Goal: Information Seeking & Learning: Learn about a topic

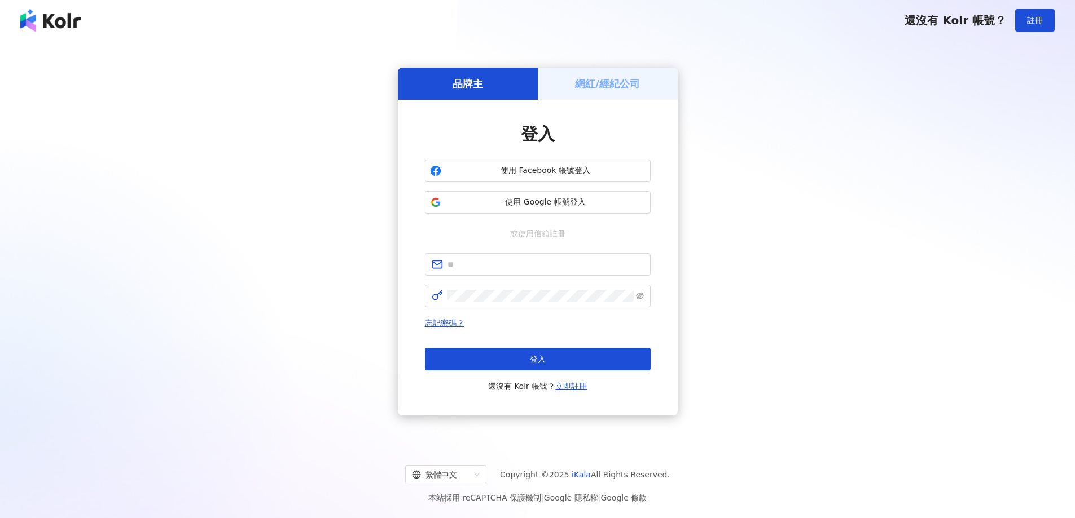
click at [549, 255] on span at bounding box center [538, 264] width 226 height 23
click at [540, 263] on input "text" at bounding box center [545, 264] width 196 height 12
type input "**********"
click at [521, 305] on span at bounding box center [538, 296] width 226 height 23
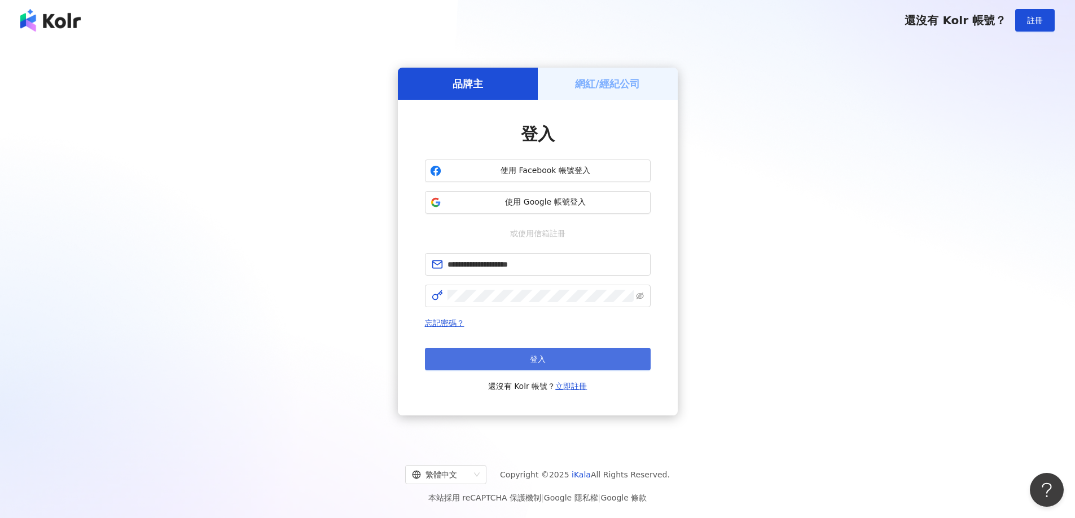
click at [530, 362] on span "登入" at bounding box center [538, 359] width 16 height 9
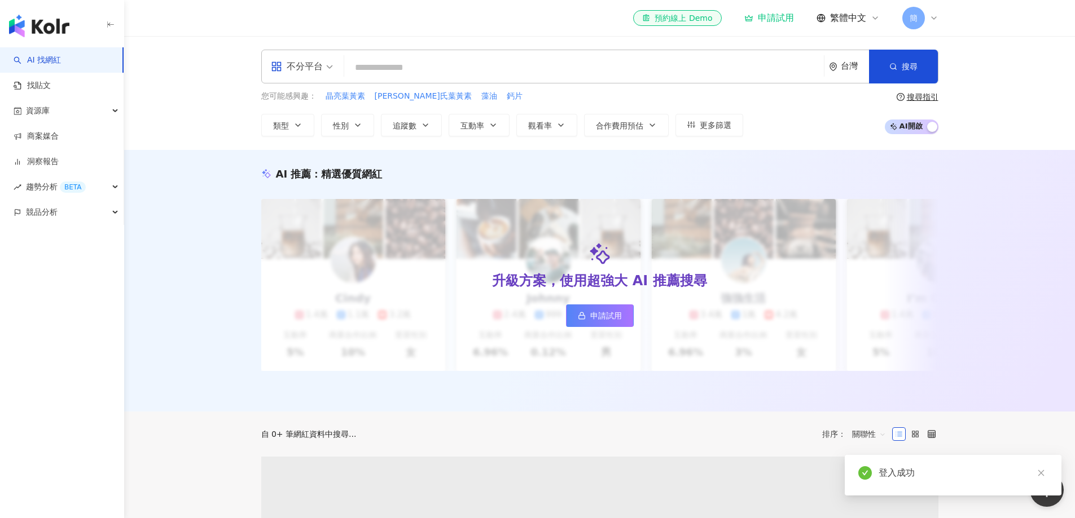
click at [448, 71] on input "search" at bounding box center [584, 67] width 470 height 21
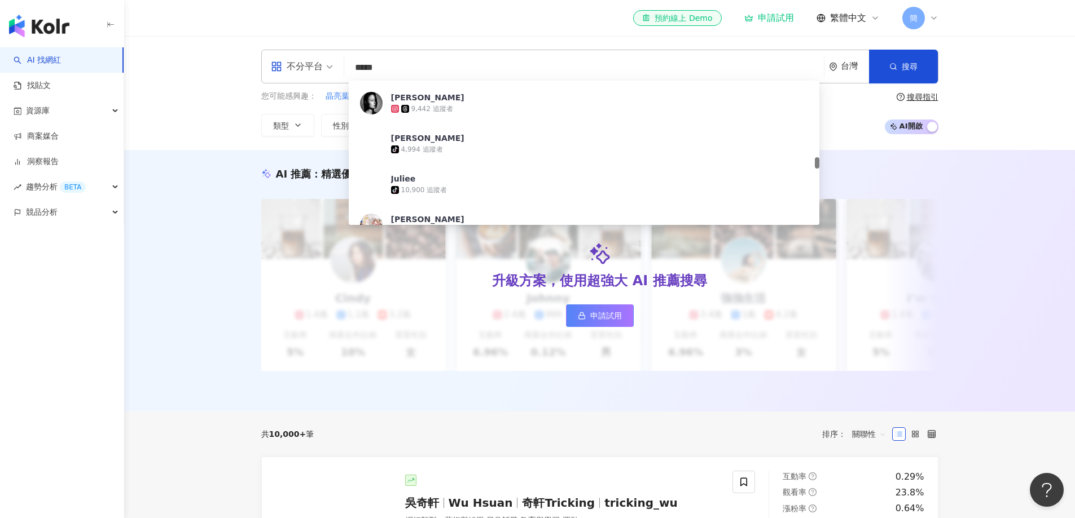
scroll to position [1072, 0]
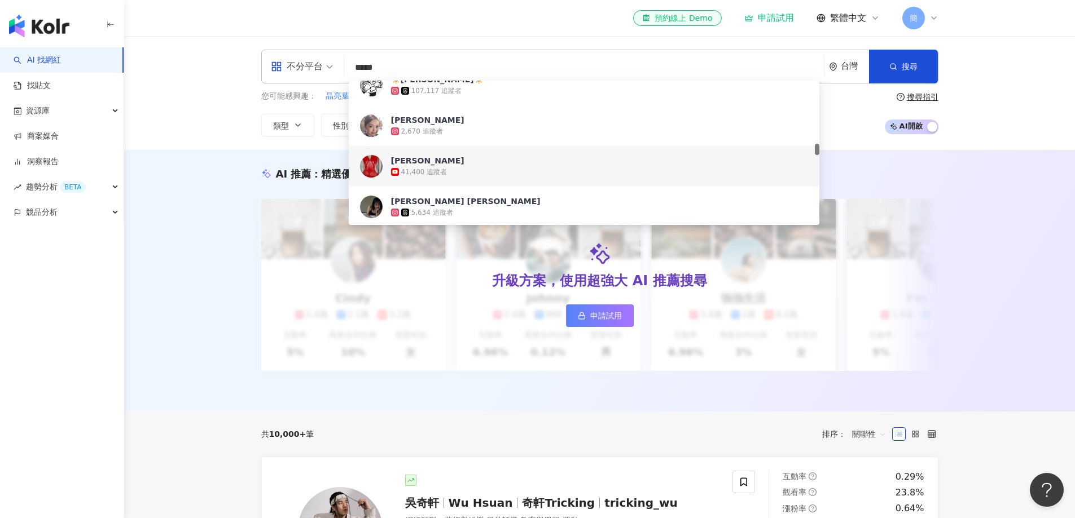
click at [1000, 182] on div "AI 推薦 ： 精選優質網紅 升級方案，使用超強大 AI 推薦搜尋 申請試用 Cindy 1.4萬 1.1萬 3.2萬 互動率 5% 商業合作比例 10% 受…" at bounding box center [599, 281] width 951 height 262
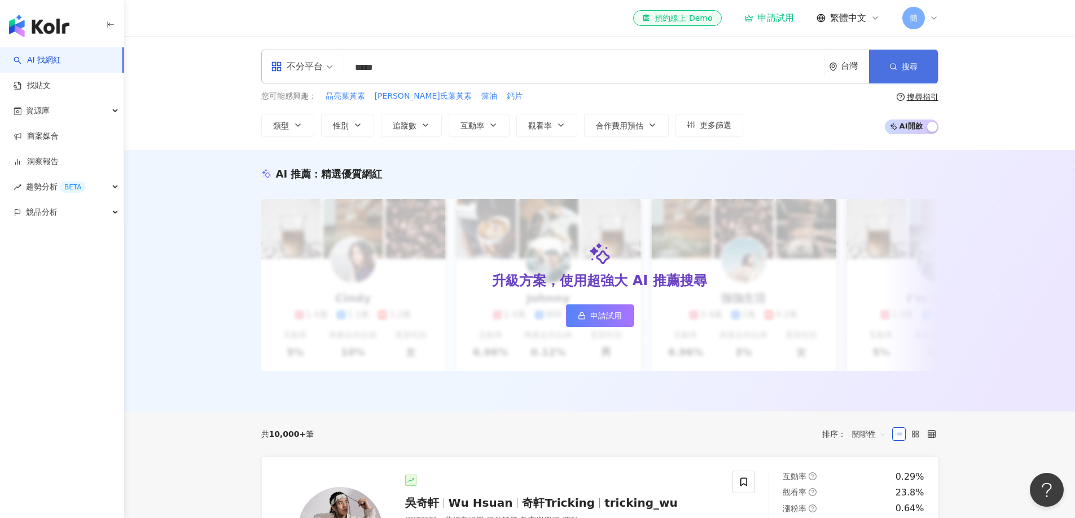
click at [918, 67] on button "搜尋" at bounding box center [903, 67] width 69 height 34
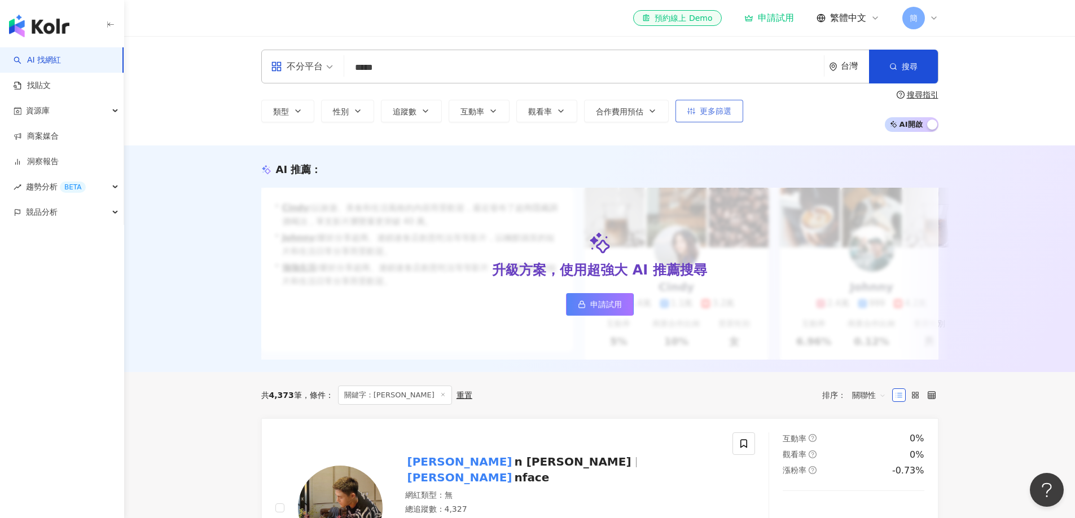
click at [729, 108] on span "更多篩選" at bounding box center [716, 111] width 32 height 9
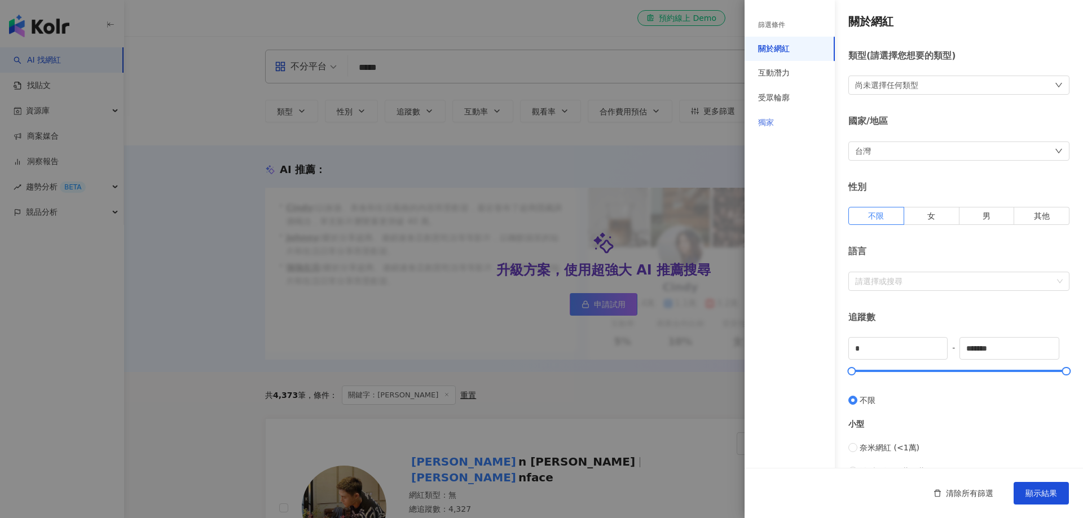
click at [784, 127] on div "獨家" at bounding box center [790, 123] width 90 height 25
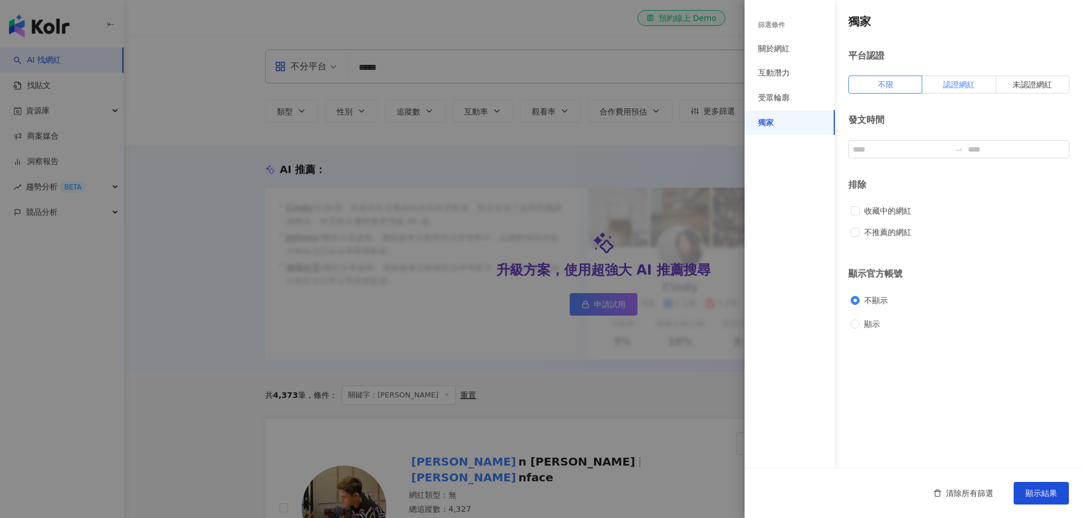
click at [962, 82] on span "認證網紅" at bounding box center [959, 84] width 32 height 9
click at [1048, 500] on button "顯示結果" at bounding box center [1041, 493] width 55 height 23
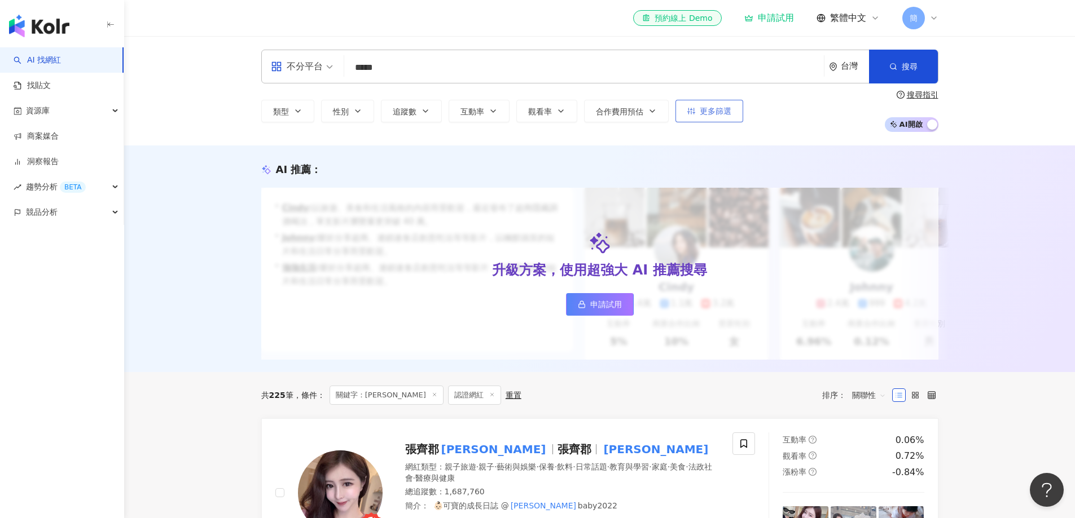
click at [703, 107] on span "更多篩選" at bounding box center [716, 111] width 32 height 9
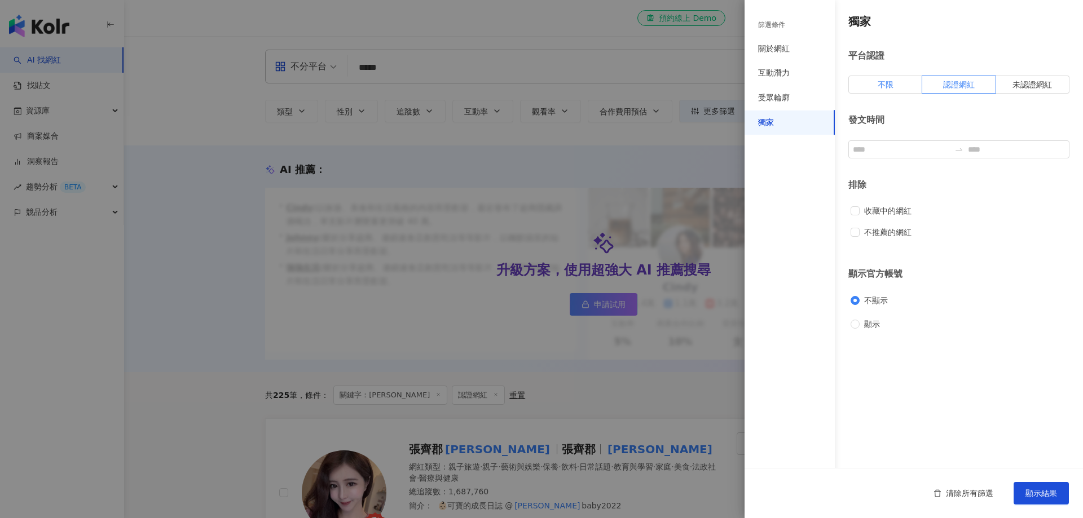
click at [863, 78] on label "不限" at bounding box center [885, 85] width 74 height 18
click at [983, 494] on span "清除所有篩選" at bounding box center [969, 493] width 47 height 9
click at [978, 494] on span "清除所有篩選" at bounding box center [969, 493] width 47 height 9
click at [1037, 492] on span "顯示結果" at bounding box center [1042, 493] width 32 height 9
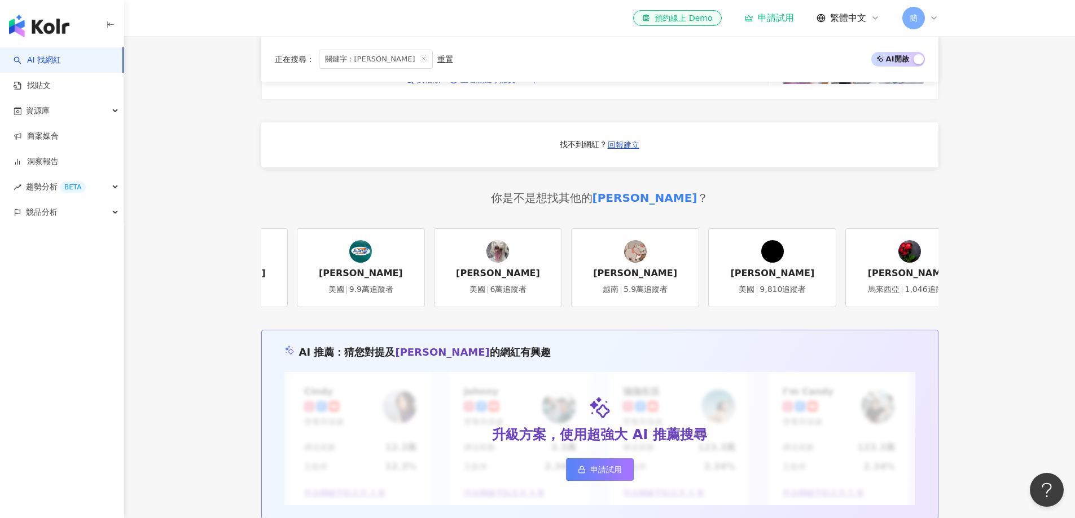
scroll to position [0, 137]
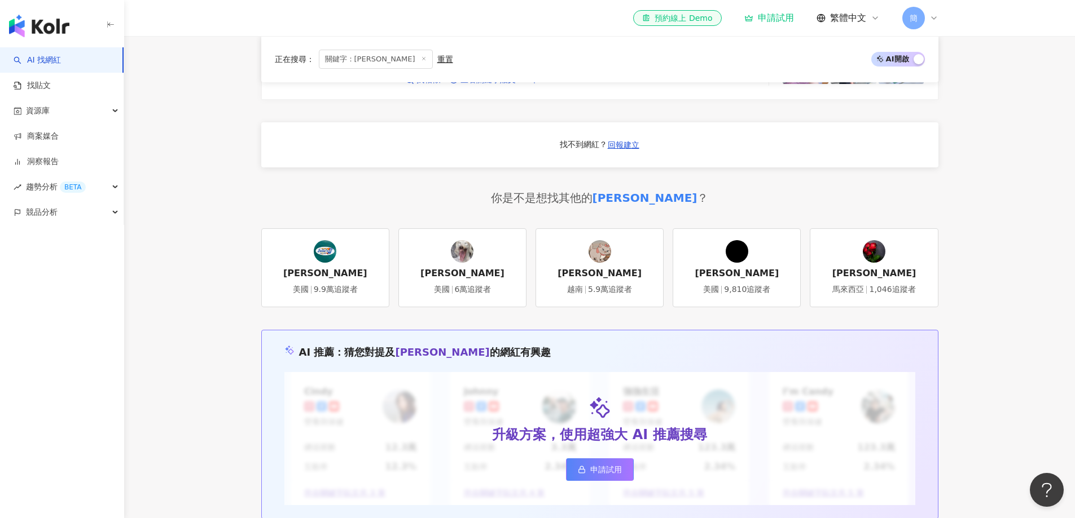
click at [636, 206] on div "julie" at bounding box center [644, 198] width 105 height 16
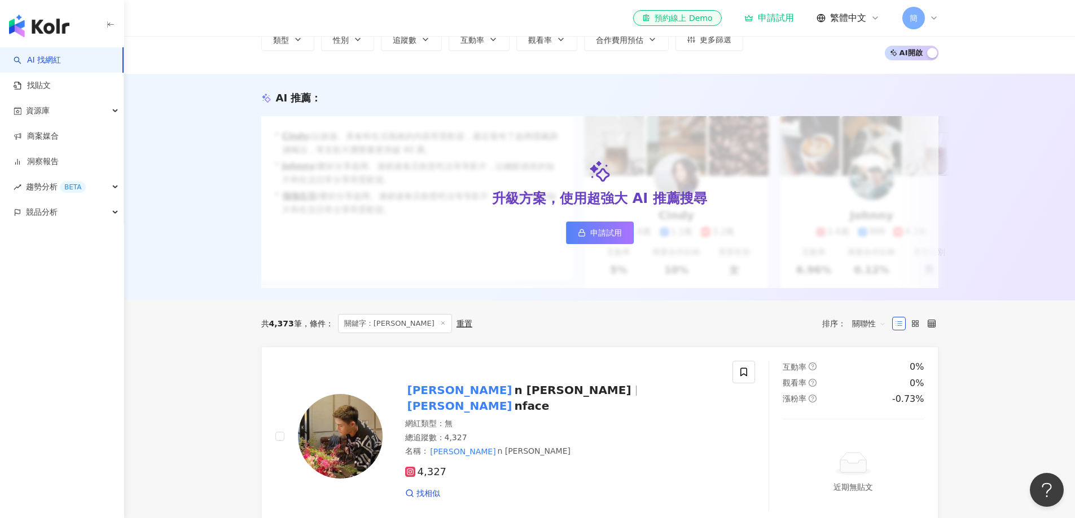
scroll to position [0, 0]
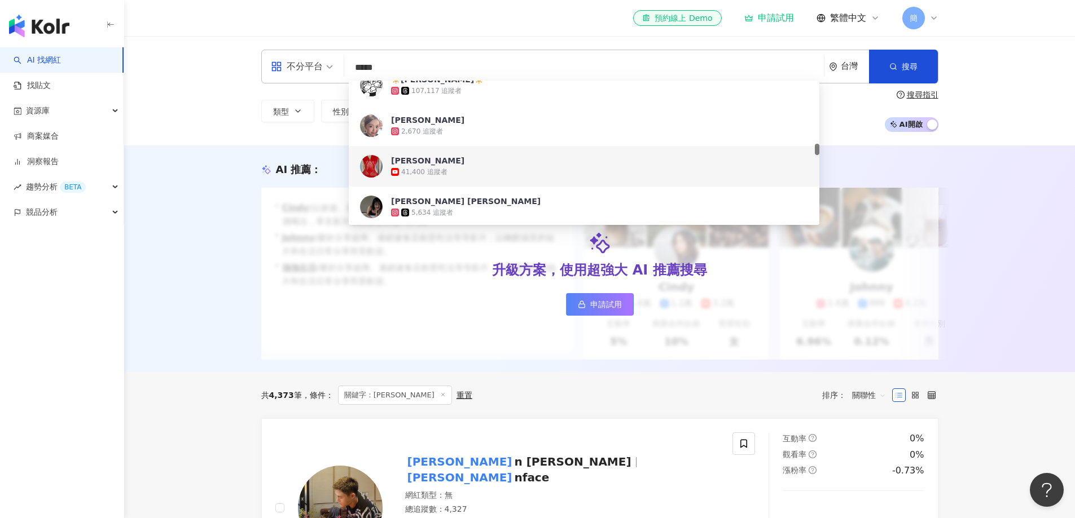
drag, startPoint x: 445, startPoint y: 65, endPoint x: 310, endPoint y: 65, distance: 135.4
click at [310, 65] on div "不分平台 ***** 台灣 搜尋 6a8f27fd-c3c5-4bb6-bae9-5b279738010d fe964807-7a52-410e-afe0-5…" at bounding box center [599, 67] width 677 height 34
paste input "******"
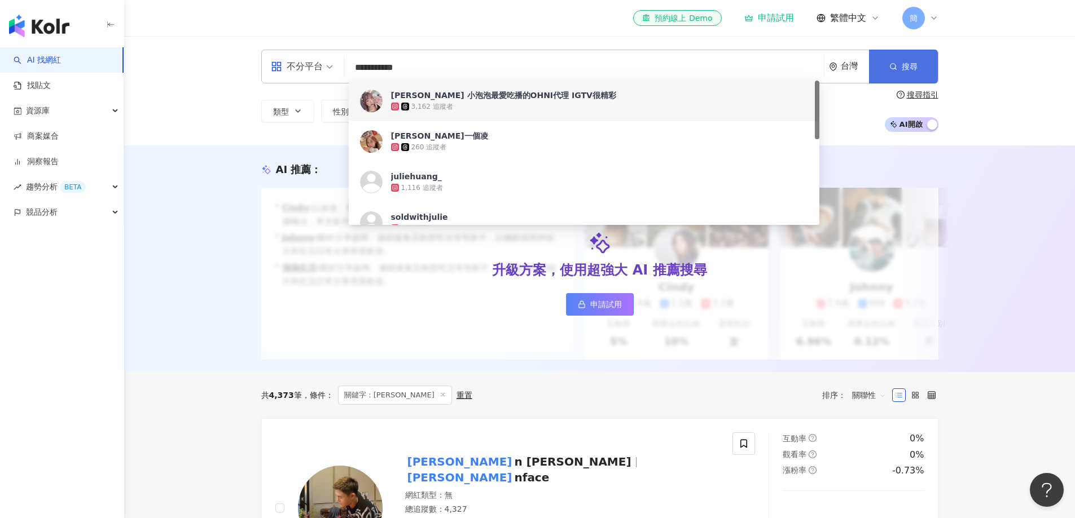
click at [917, 62] on span "搜尋" at bounding box center [909, 66] width 16 height 9
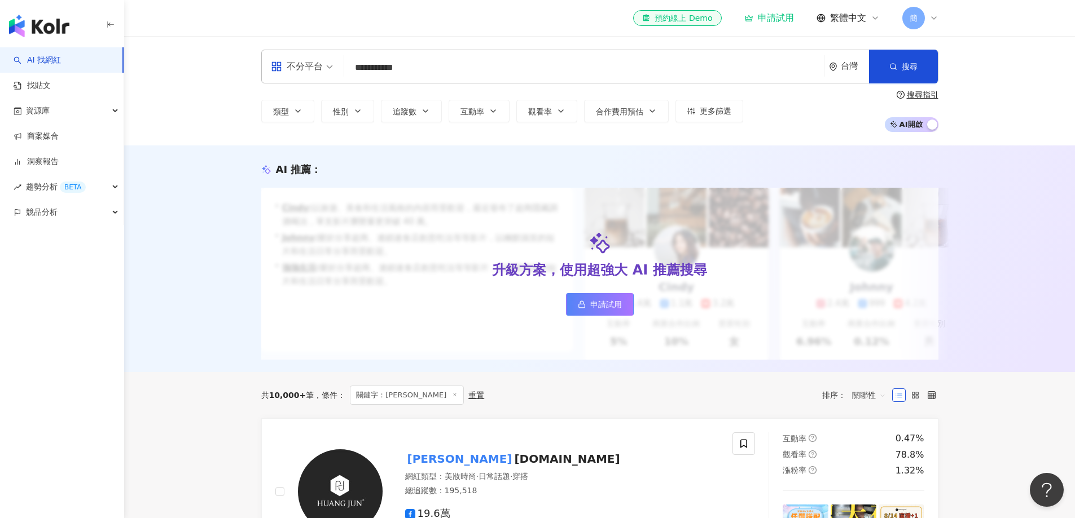
click at [429, 70] on input "**********" at bounding box center [584, 67] width 470 height 21
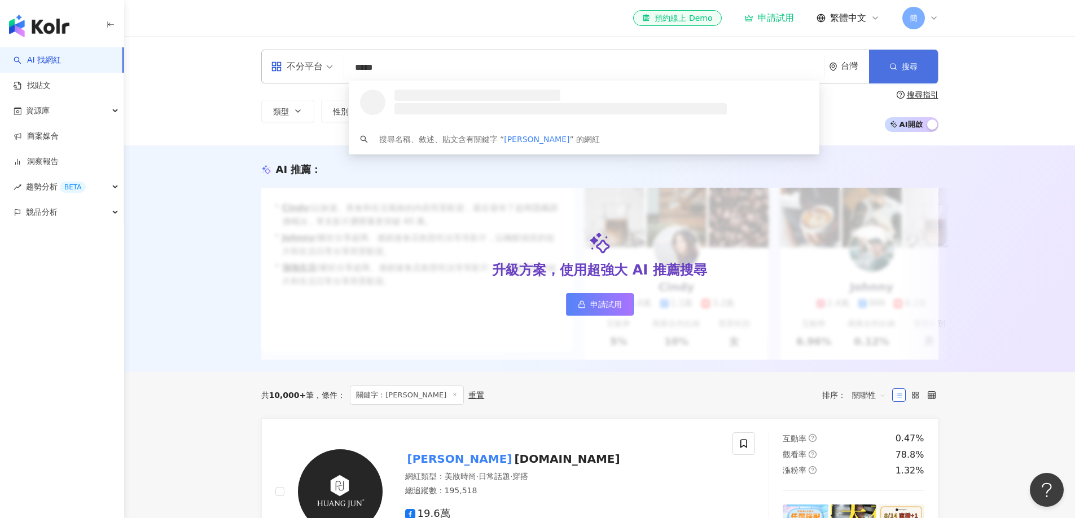
type input "*****"
click at [912, 63] on span "搜尋" at bounding box center [909, 66] width 16 height 9
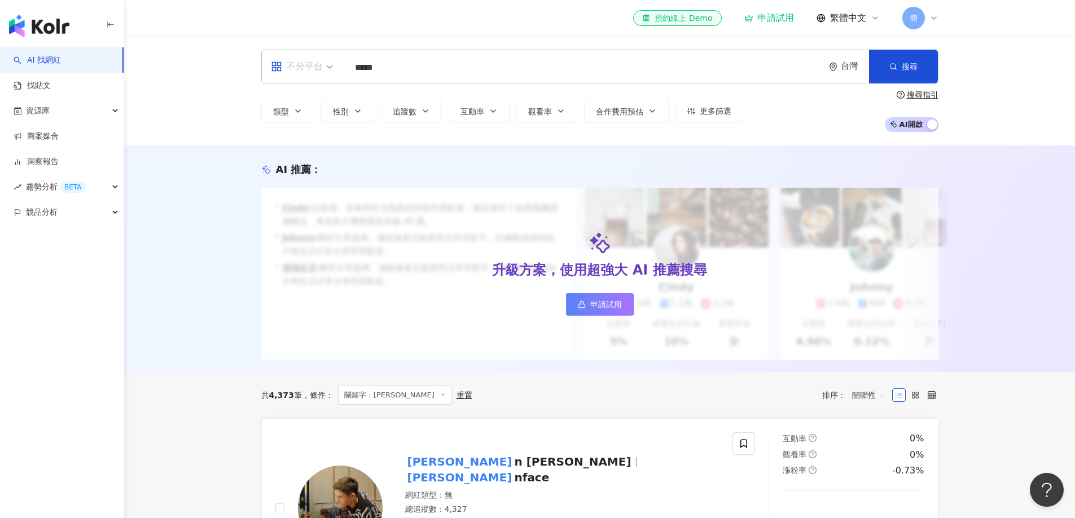
click at [303, 74] on div "不分平台" at bounding box center [297, 67] width 52 height 18
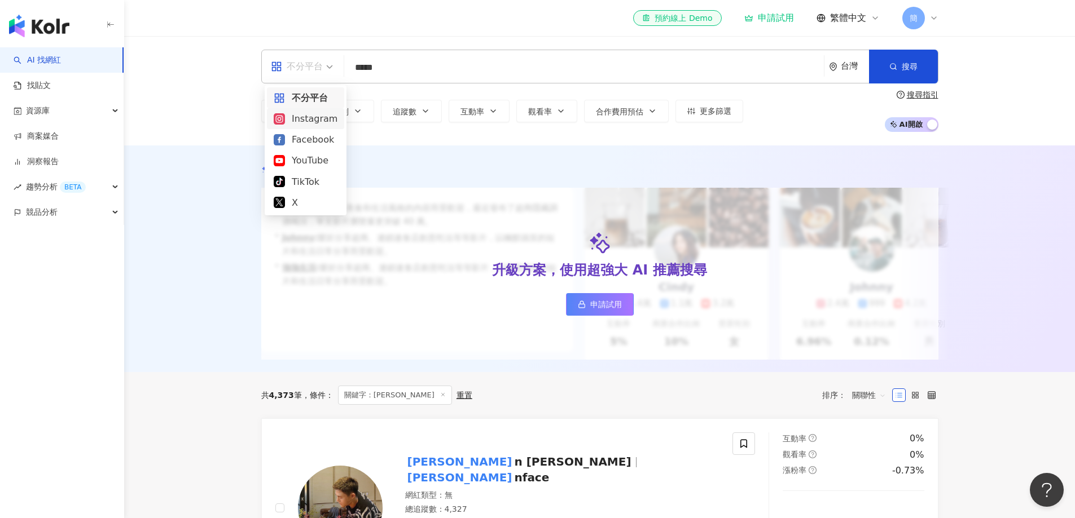
click at [299, 116] on div "Instagram" at bounding box center [306, 119] width 64 height 14
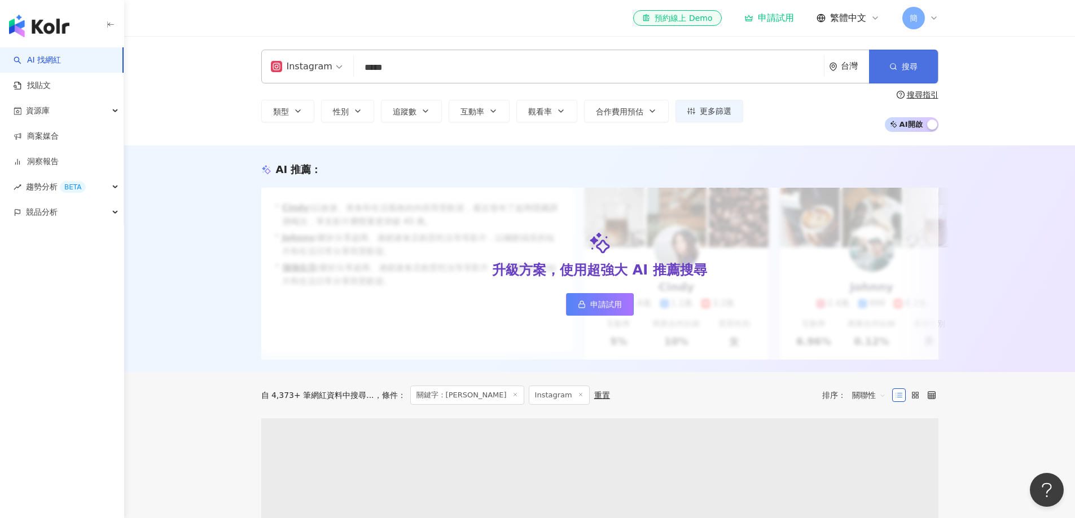
click at [916, 62] on span "搜尋" at bounding box center [909, 66] width 16 height 9
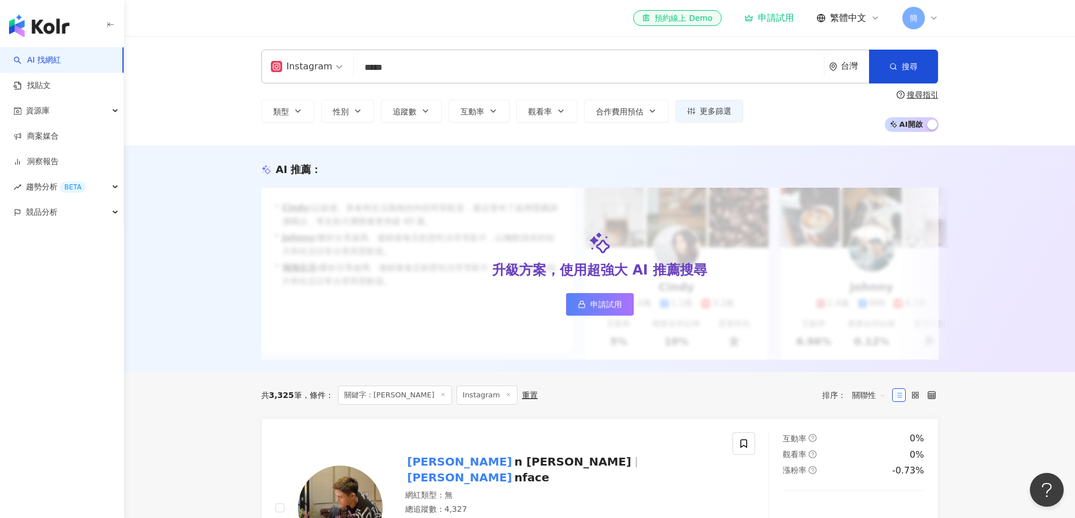
click at [908, 122] on span "AI 開啟 AI 關閉" at bounding box center [912, 124] width 54 height 15
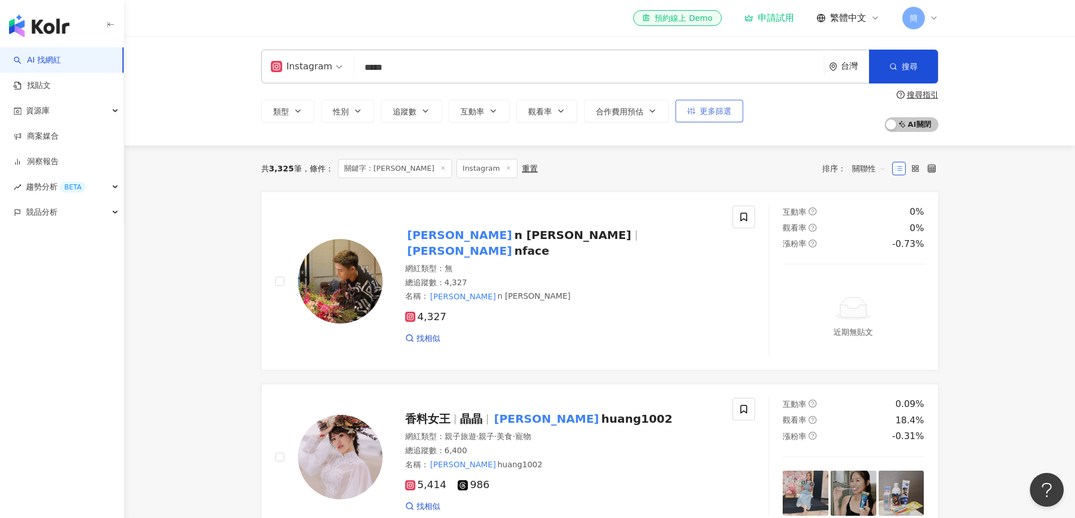
click at [695, 111] on button "更多篩選" at bounding box center [709, 111] width 68 height 23
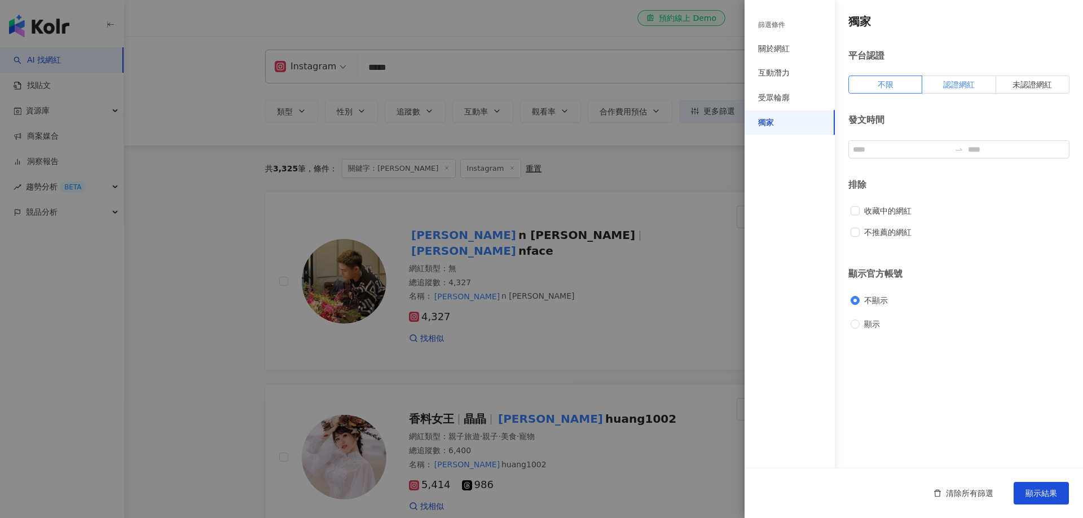
click at [961, 82] on span "認證網紅" at bounding box center [959, 84] width 32 height 9
click at [1044, 495] on span "顯示結果" at bounding box center [1042, 493] width 32 height 9
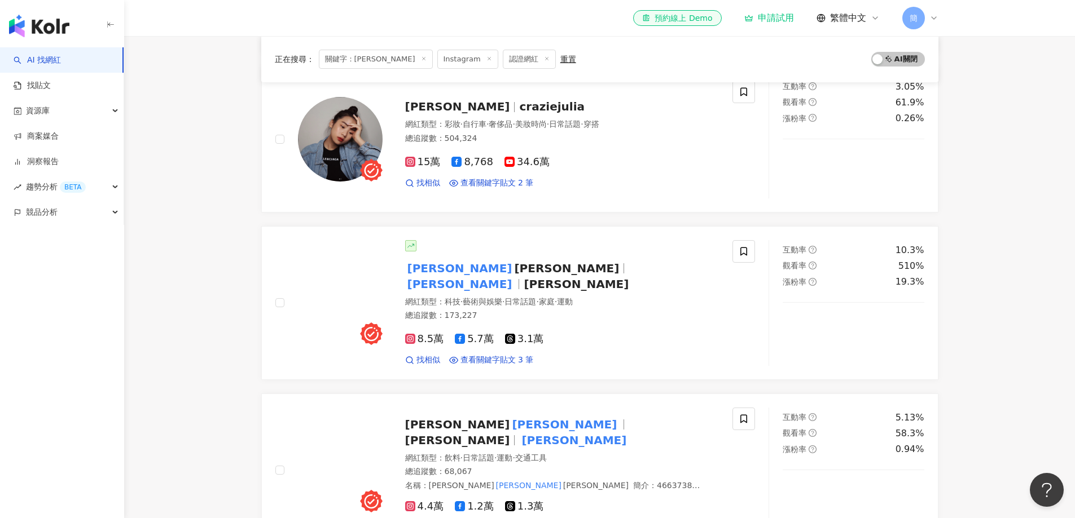
scroll to position [282, 0]
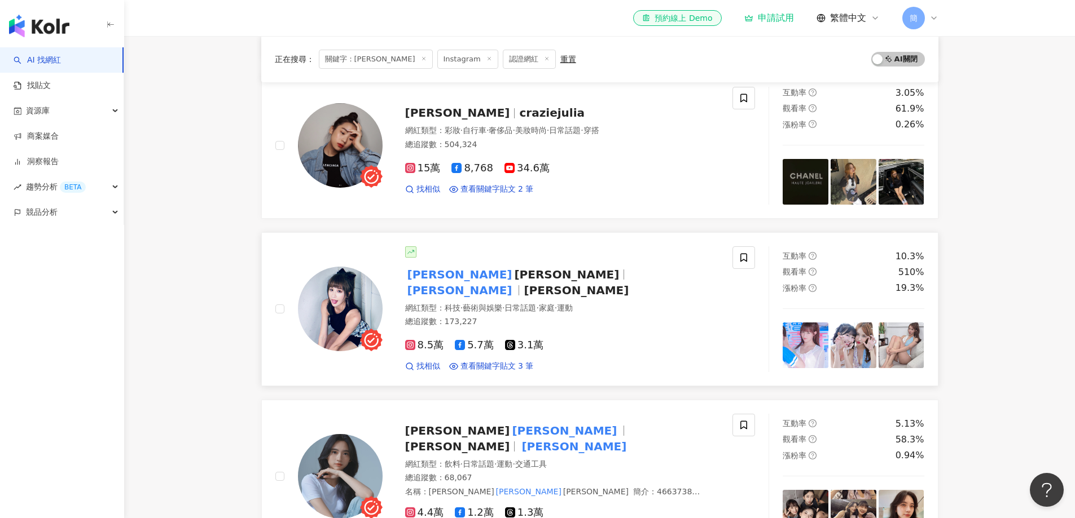
click at [859, 345] on img at bounding box center [853, 346] width 46 height 46
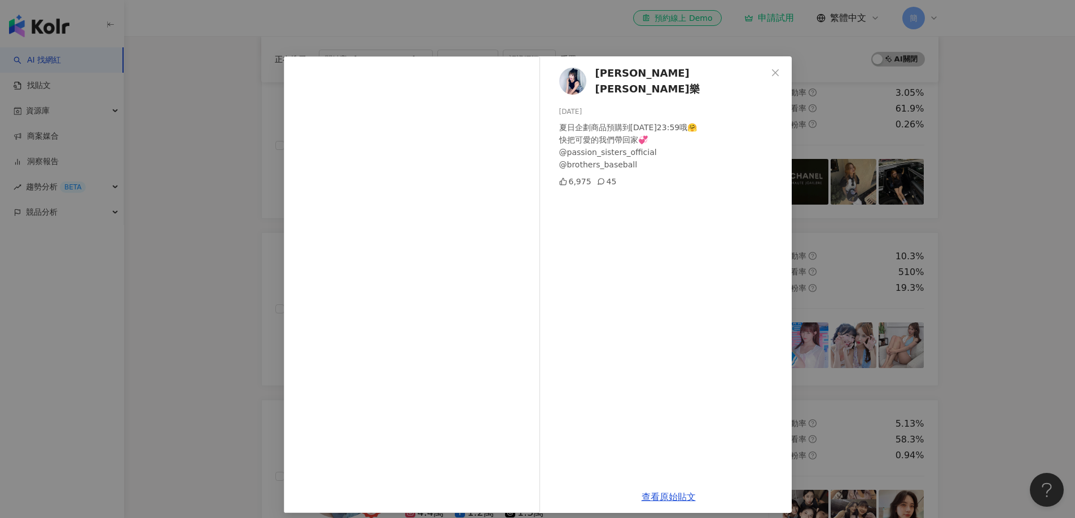
click at [996, 326] on div "Julie 林尹樂 2025/8/17 夏日企劃商品預購到今天23:59哦🤗 快把可愛的我們帶回家💞 @passion_sisters_official @b…" at bounding box center [537, 259] width 1075 height 518
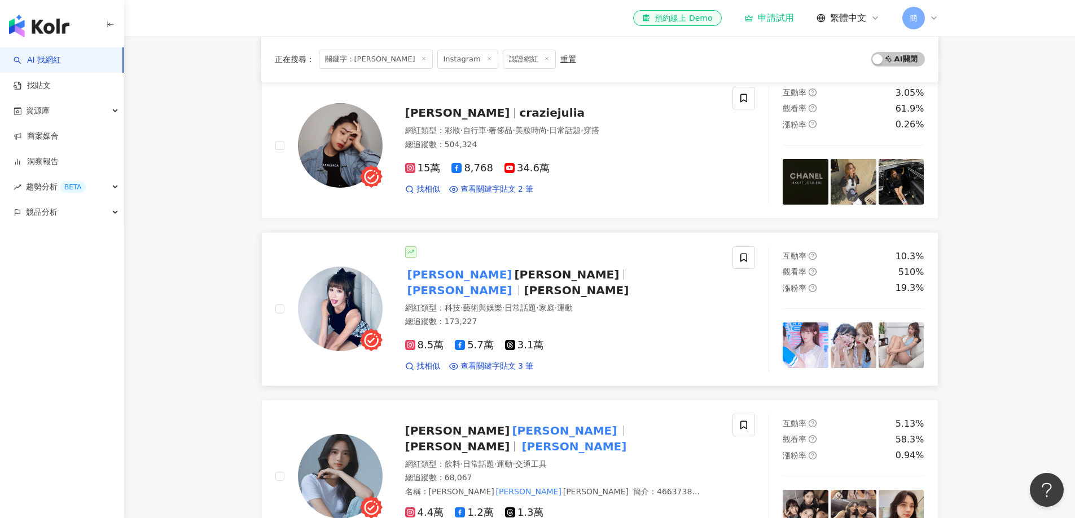
click at [917, 350] on img at bounding box center [901, 346] width 46 height 46
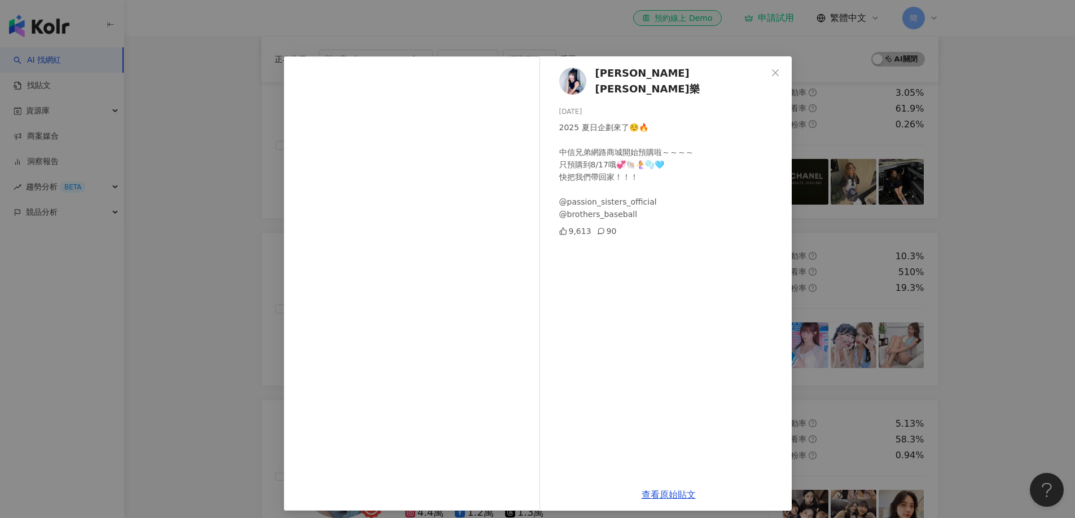
click at [967, 327] on div "Julie 林尹樂 2025/8/14 2025 夏日企劃來了☺️🔥 中信兄弟網路商城開始預購啦～～～～ 只預購到8/17哦💞🐚🧜‍♀️🫧🩵 快把我們帶回家！…" at bounding box center [537, 259] width 1075 height 518
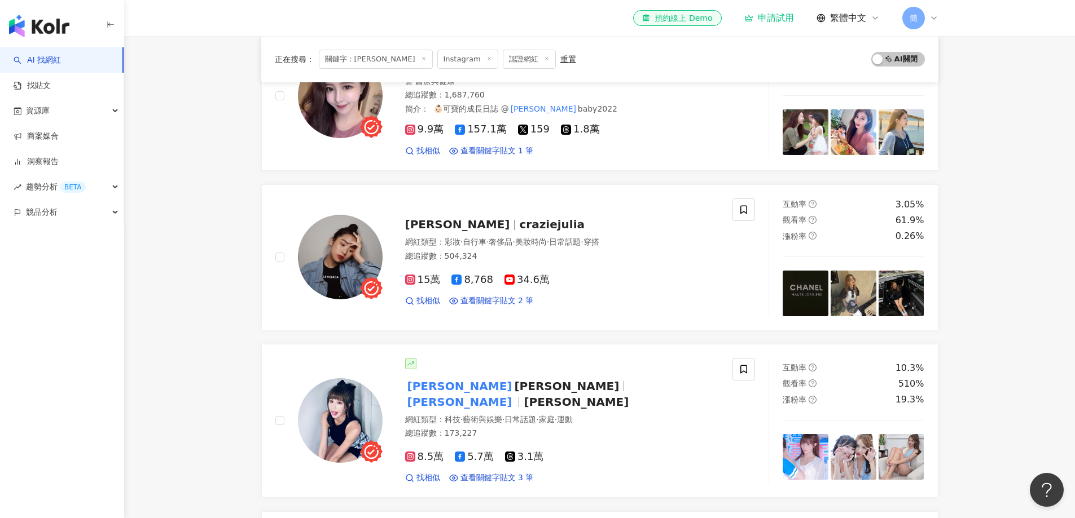
scroll to position [169, 0]
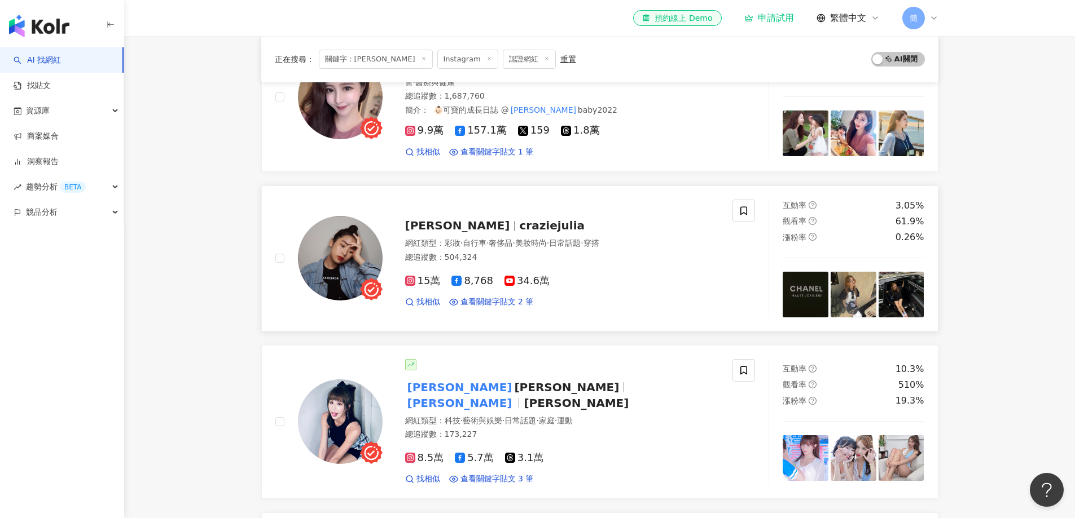
click at [907, 289] on img at bounding box center [901, 295] width 46 height 46
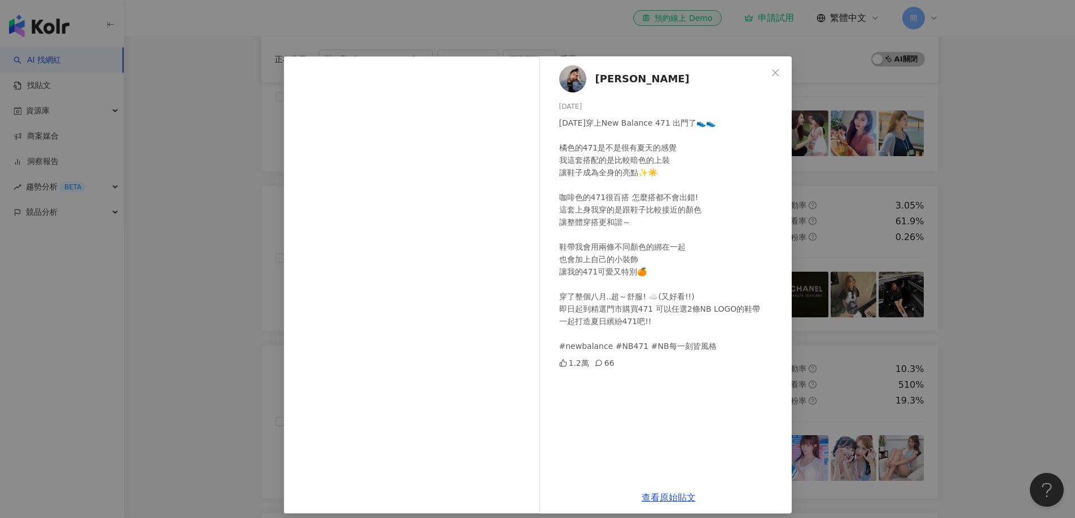
click at [971, 300] on div "julia 2025/8/13 今天穿上New Balance 471 出門了👟👟 橘色的471是不是很有夏天的感覺 我這套搭配的是比較暗色的上裝 讓鞋子成為…" at bounding box center [537, 259] width 1075 height 518
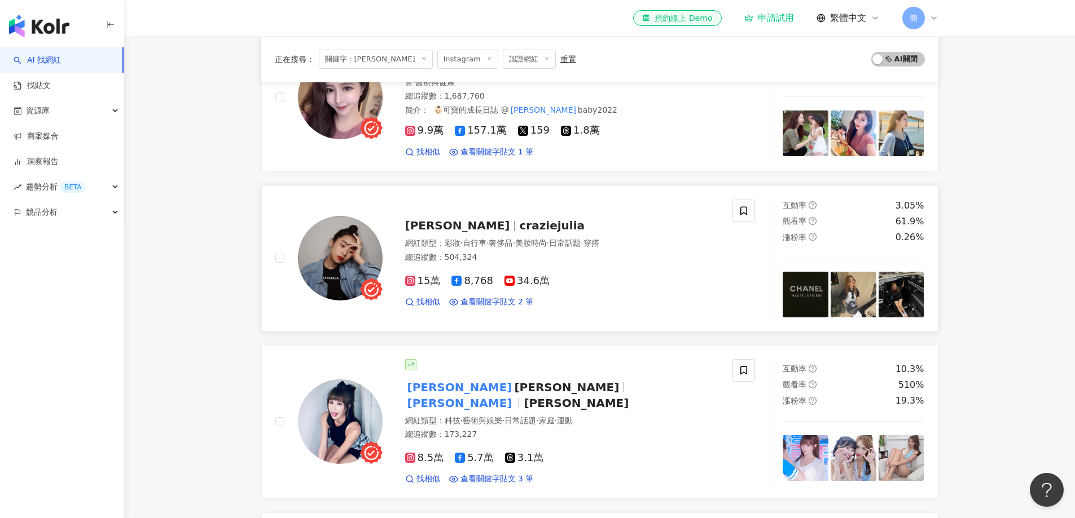
click at [846, 302] on img at bounding box center [853, 295] width 46 height 46
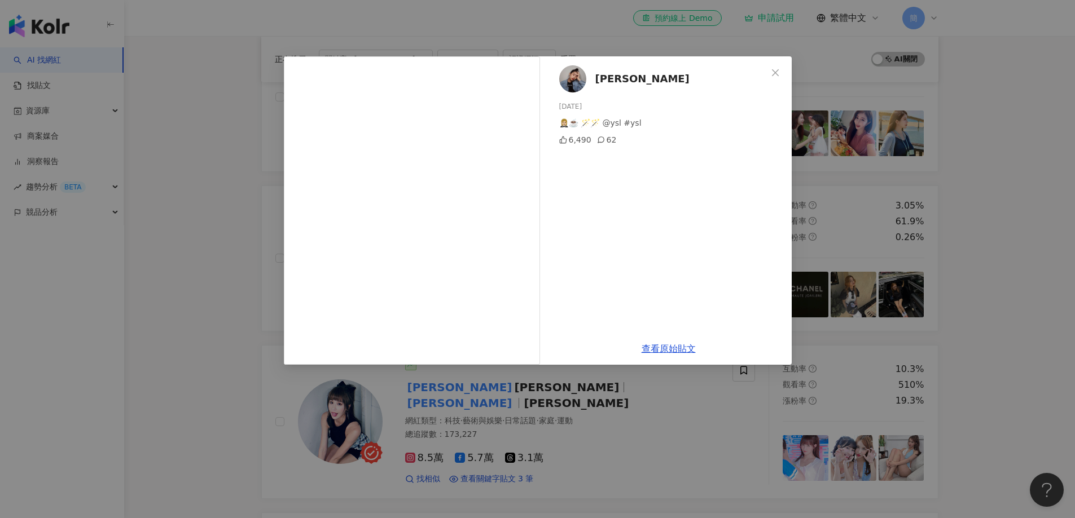
click at [964, 303] on div "julia 2025/8/15 🤵🏼‍♀️☕️ 🪄🪄 @ysl #ysl 6,490 62 查看原始貼文" at bounding box center [537, 259] width 1075 height 518
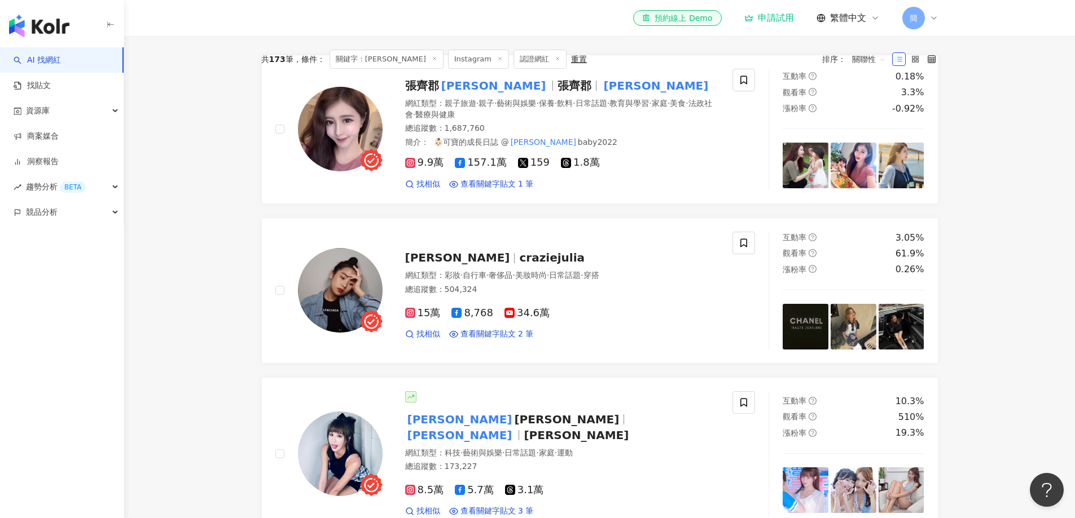
scroll to position [0, 0]
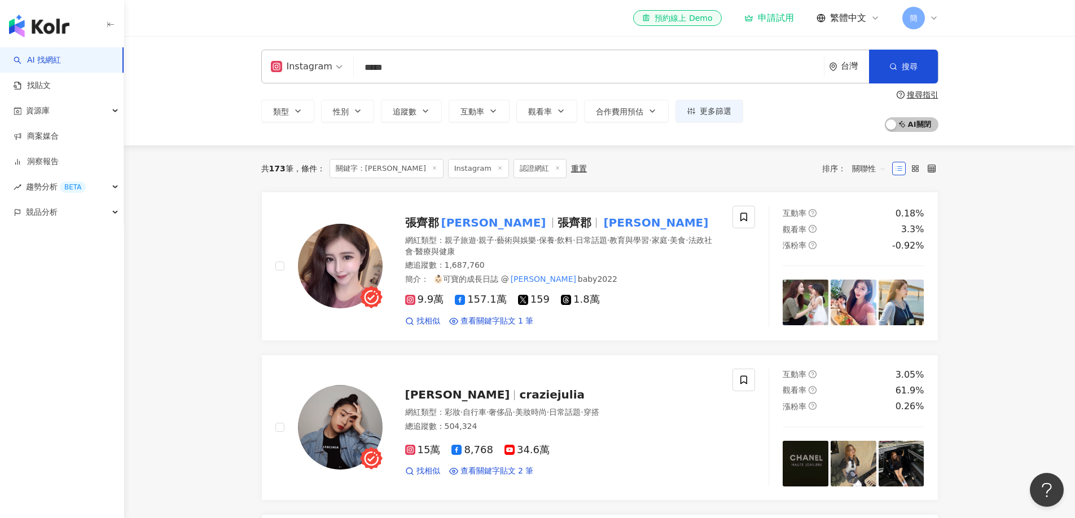
click at [555, 170] on icon at bounding box center [558, 168] width 6 height 6
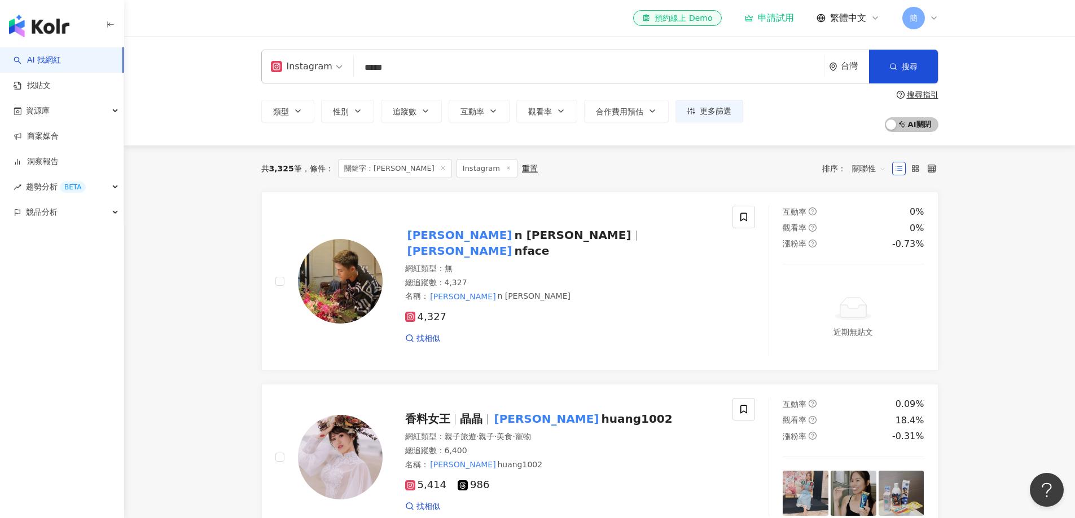
click at [505, 168] on icon at bounding box center [508, 168] width 6 height 6
click at [421, 114] on icon "button" at bounding box center [425, 111] width 9 height 9
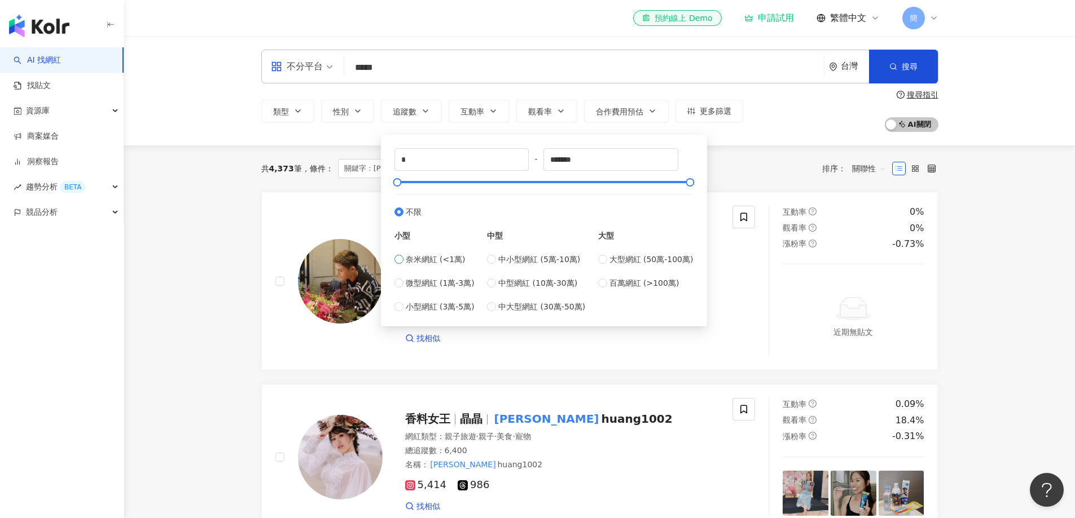
type input "****"
click at [747, 160] on div "共 4,373 筆 條件 ： 關鍵字：Julie 重置 排序： 關聯性" at bounding box center [599, 168] width 677 height 19
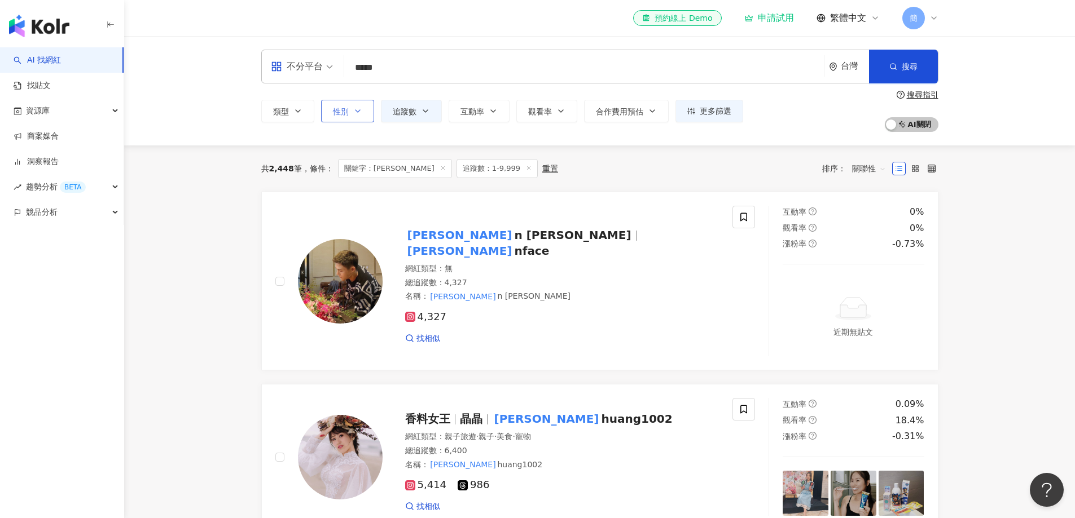
click at [357, 115] on icon "button" at bounding box center [357, 111] width 9 height 9
click at [595, 161] on div "共 2,448 筆 條件 ： 關鍵字：Julie 追蹤數：1-9,999 重置 排序： 關聯性" at bounding box center [599, 168] width 677 height 19
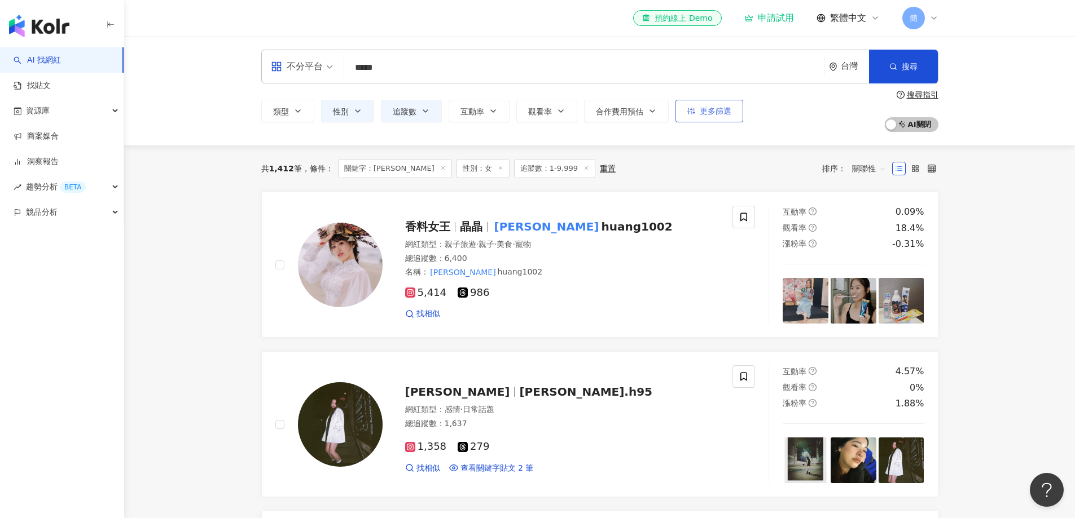
click at [730, 115] on span "更多篩選" at bounding box center [716, 111] width 32 height 9
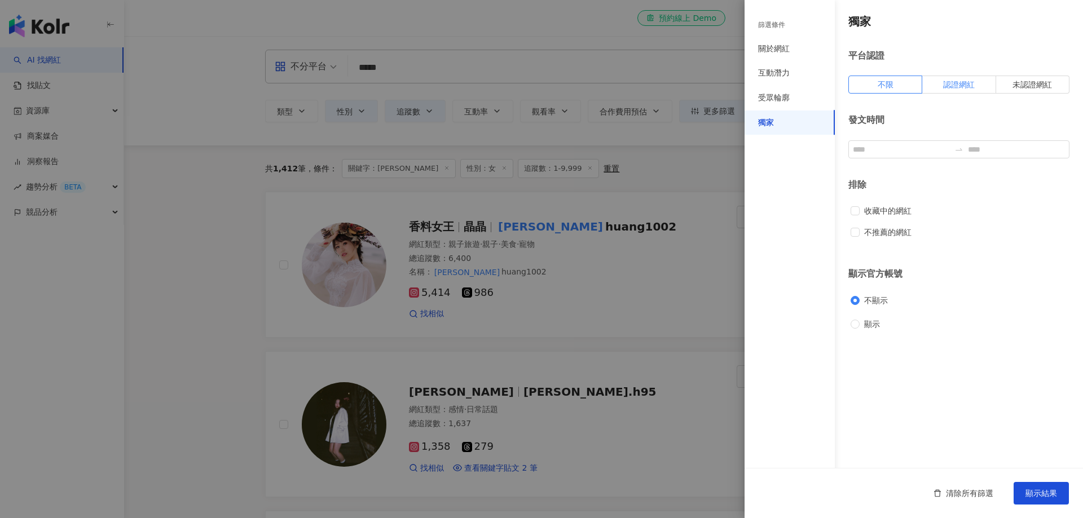
click at [943, 88] on span "認證網紅" at bounding box center [959, 84] width 32 height 9
click at [1039, 494] on span "顯示結果" at bounding box center [1042, 493] width 32 height 9
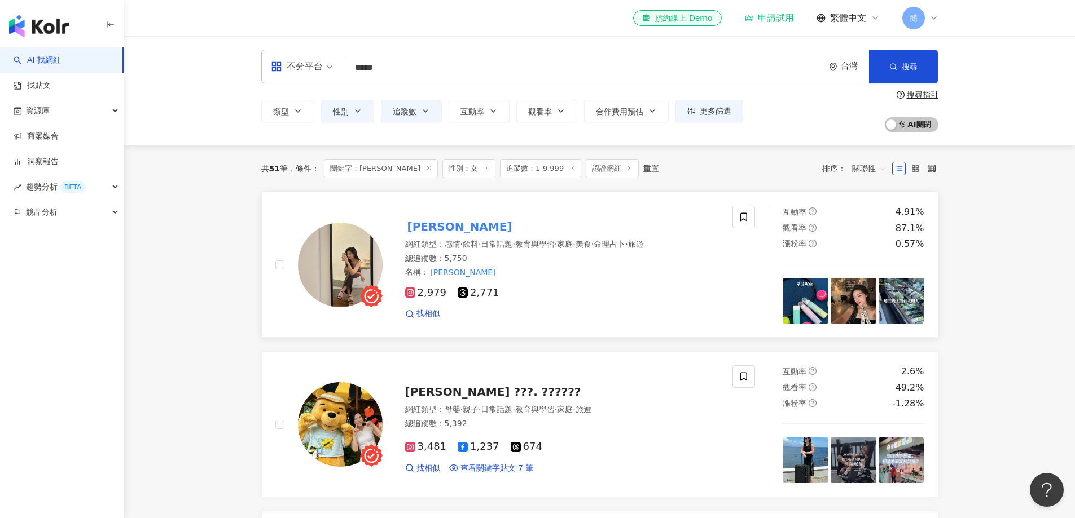
click at [423, 229] on mark "Julie" at bounding box center [459, 227] width 109 height 18
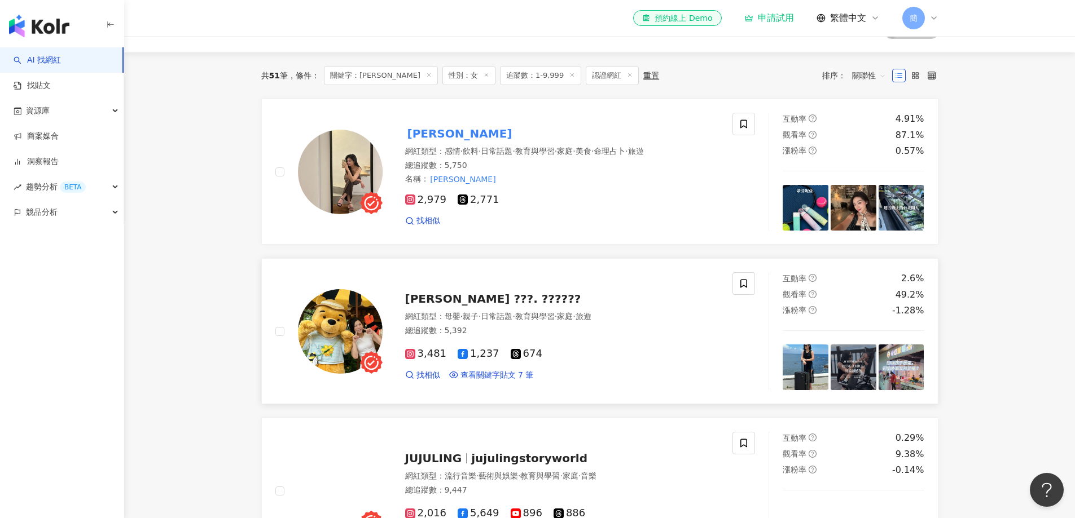
scroll to position [113, 0]
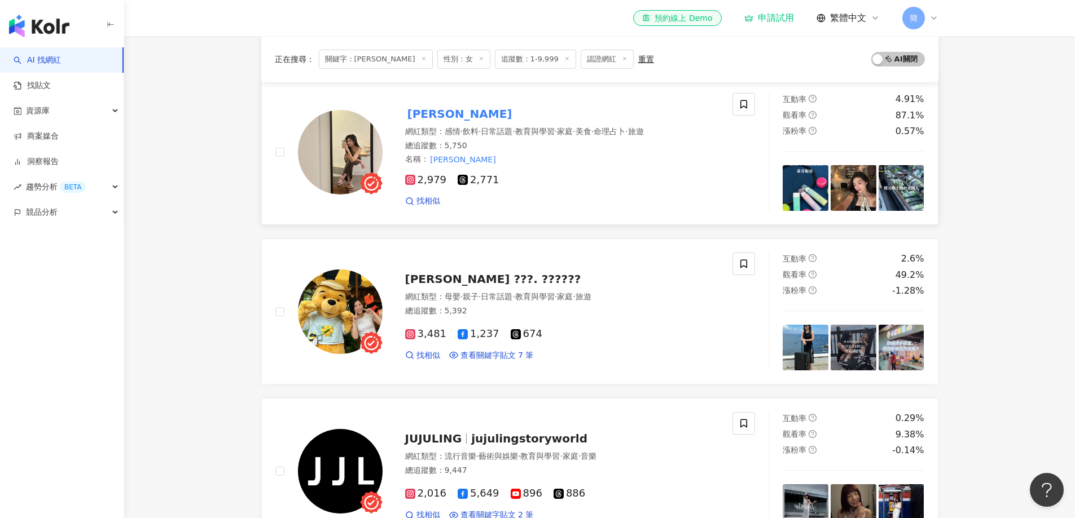
click at [426, 117] on mark "Julie" at bounding box center [459, 114] width 109 height 18
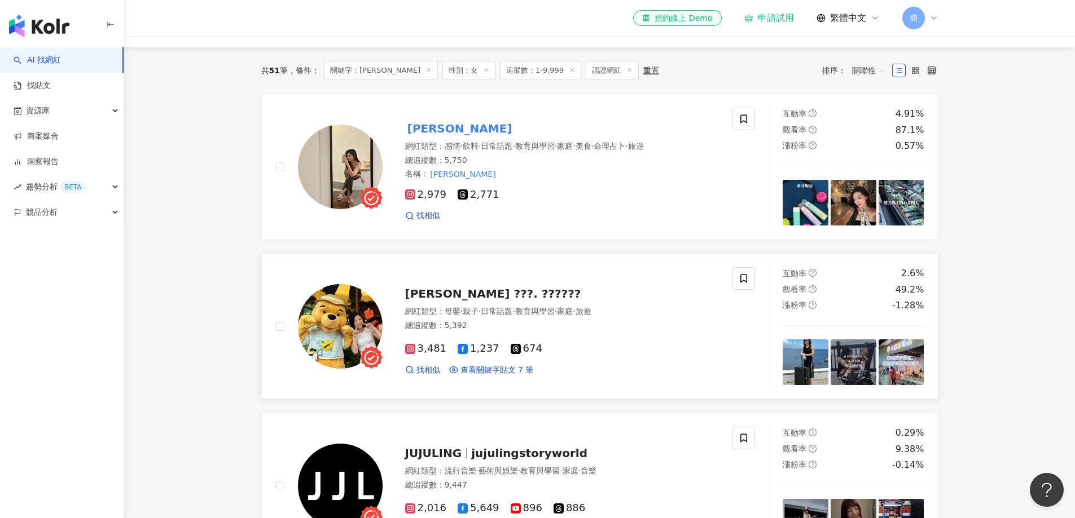
scroll to position [0, 0]
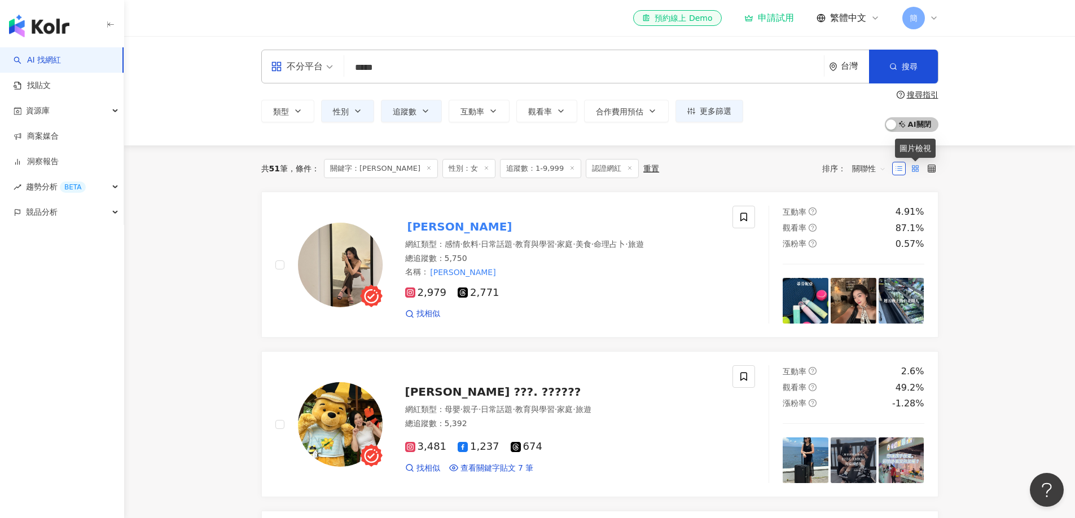
click at [917, 171] on icon at bounding box center [915, 169] width 8 height 8
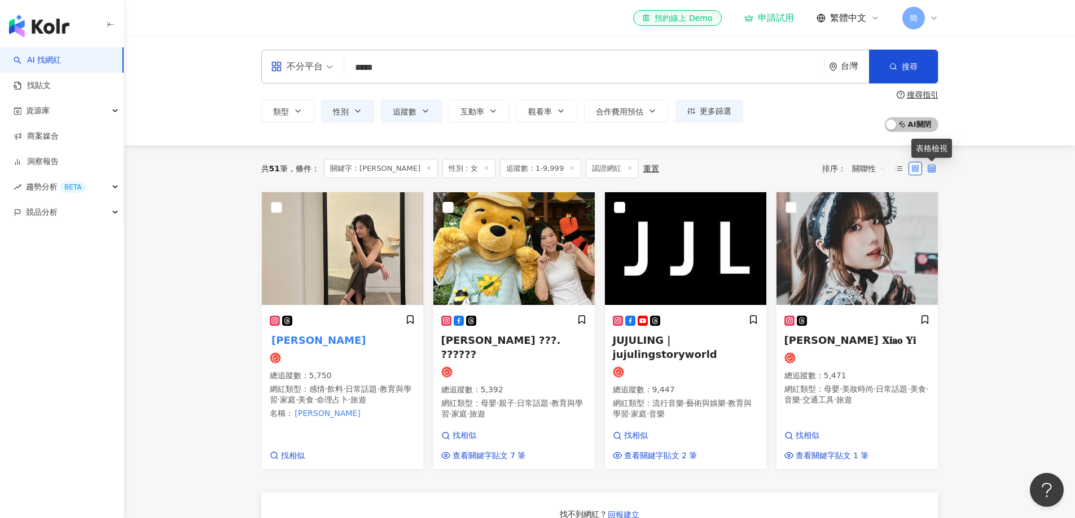
click at [930, 171] on icon at bounding box center [931, 169] width 8 height 8
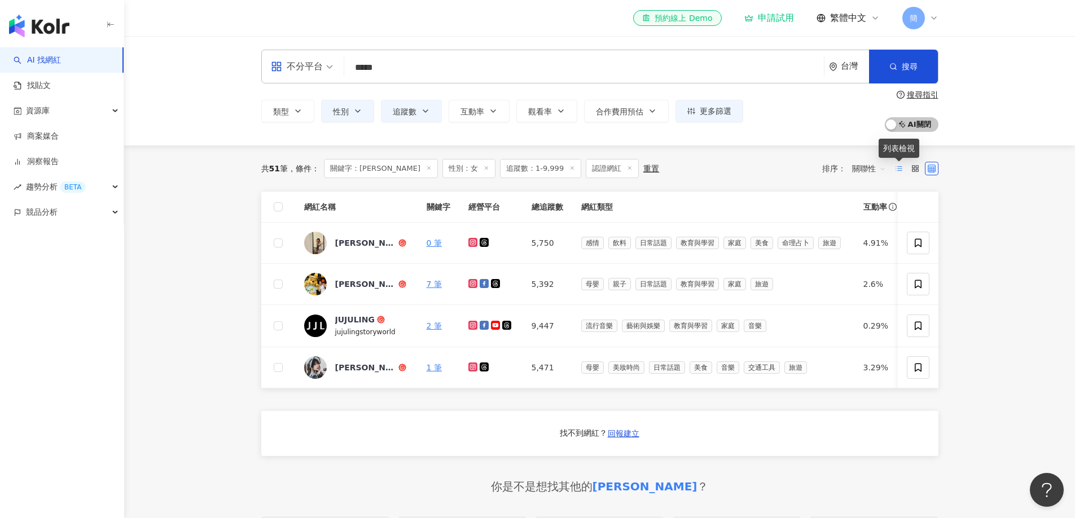
click at [901, 167] on line at bounding box center [899, 167] width 5 height 0
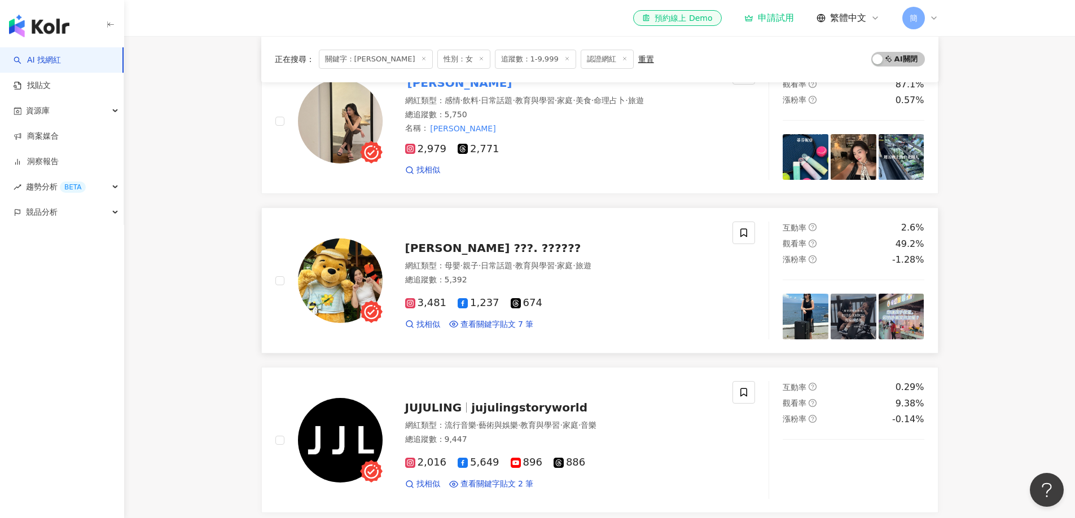
scroll to position [113, 0]
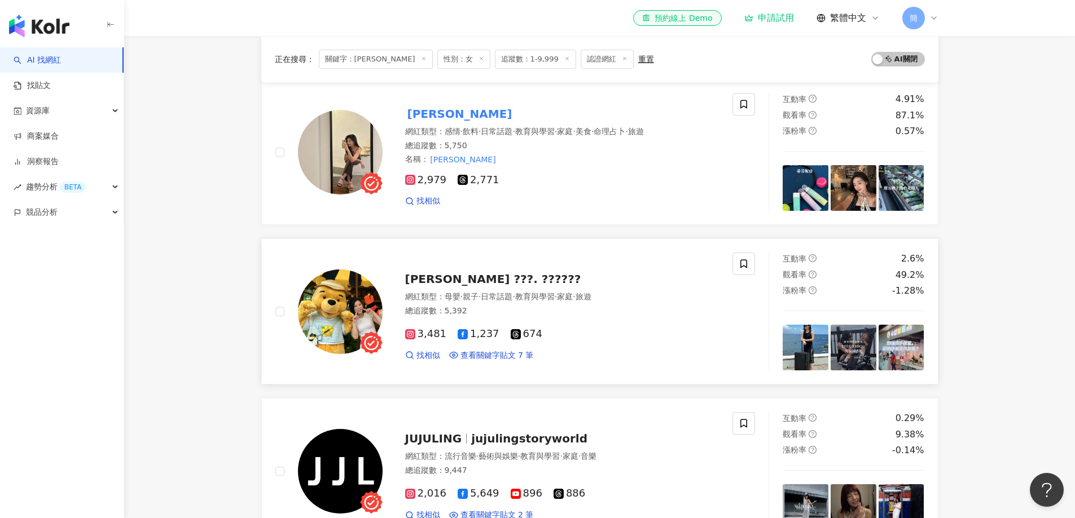
click at [450, 277] on span "[PERSON_NAME] ???. ??????" at bounding box center [493, 279] width 176 height 14
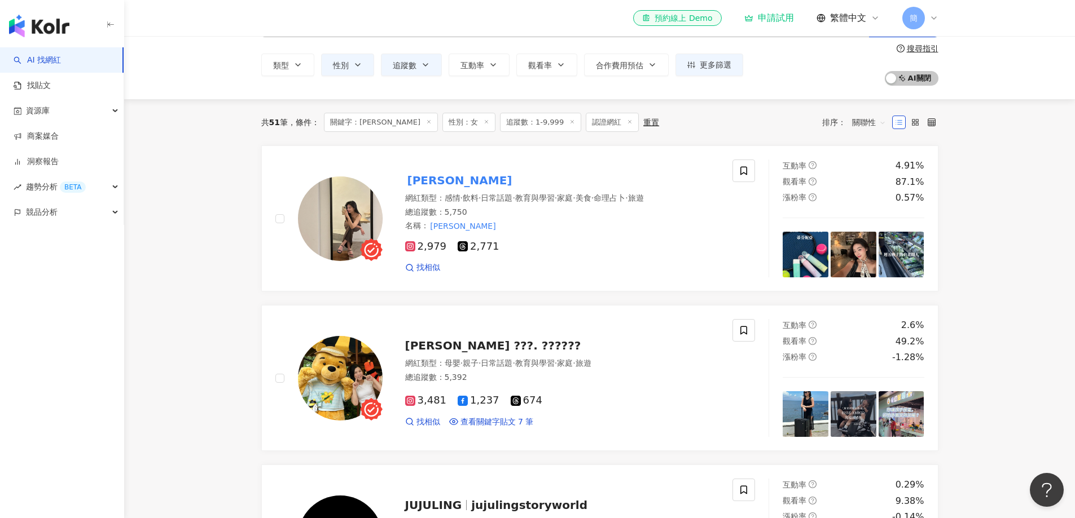
scroll to position [46, 0]
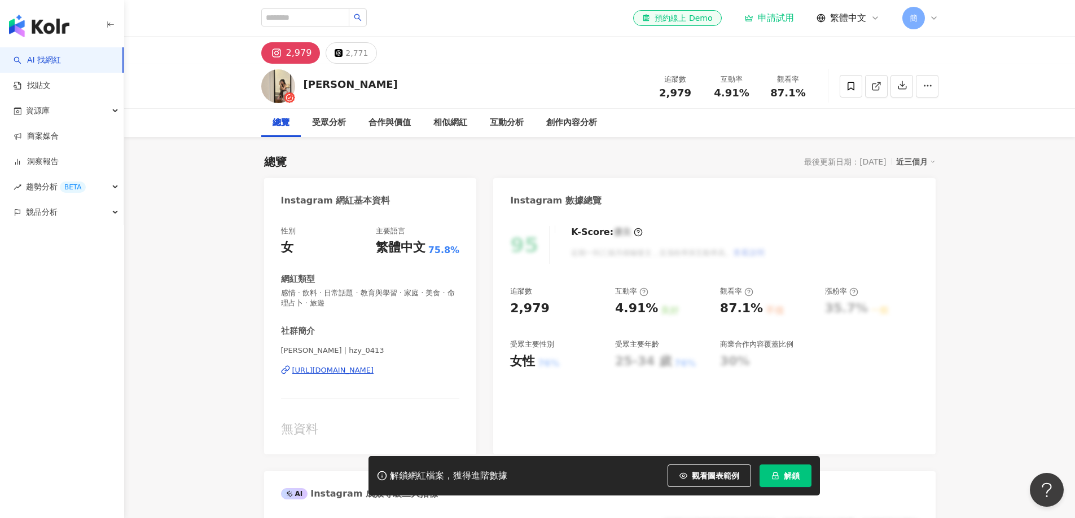
click at [347, 372] on div "https://www.instagram.com/hzy_0413/" at bounding box center [333, 371] width 82 height 10
click at [785, 481] on span "解鎖" at bounding box center [792, 476] width 16 height 9
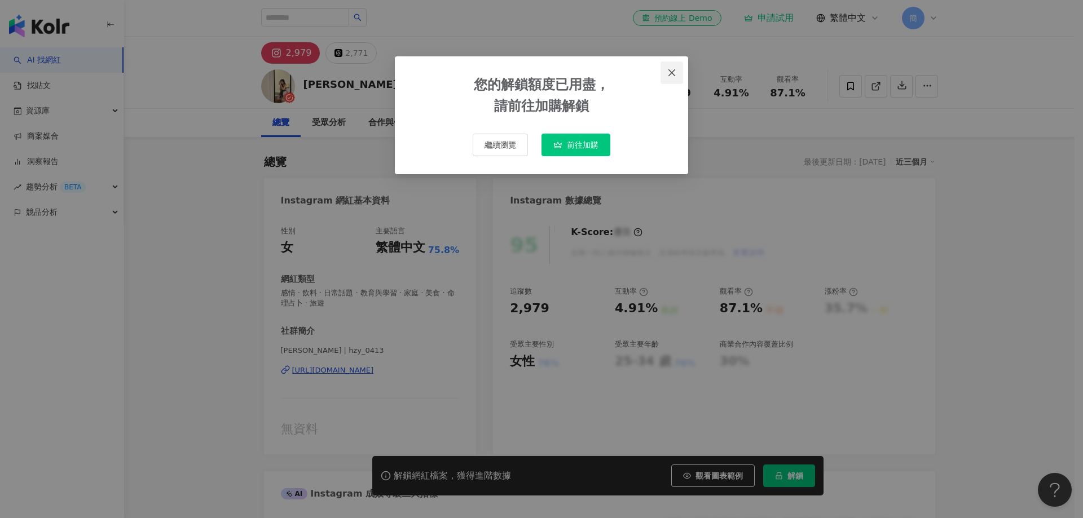
click at [676, 69] on icon "close" at bounding box center [671, 72] width 9 height 9
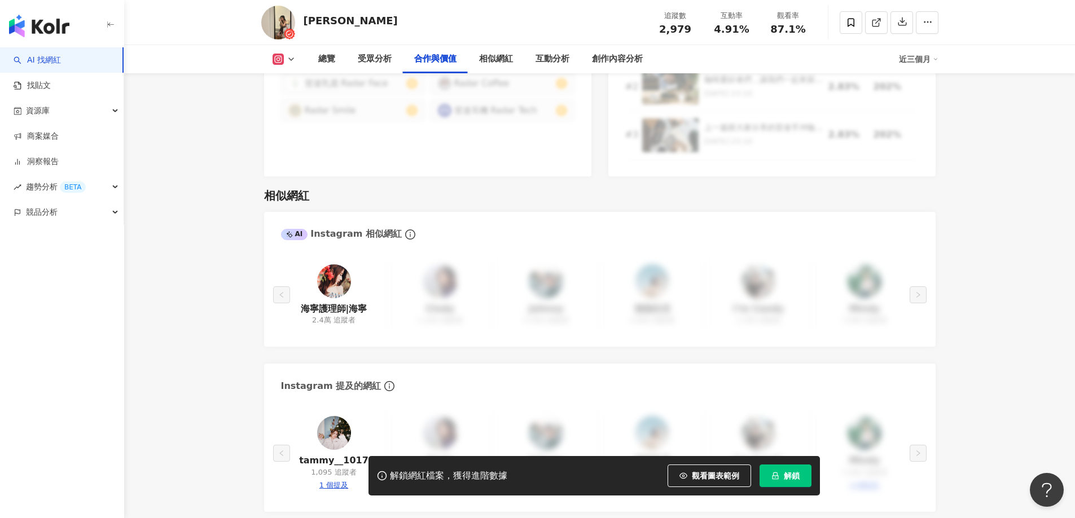
scroll to position [1918, 0]
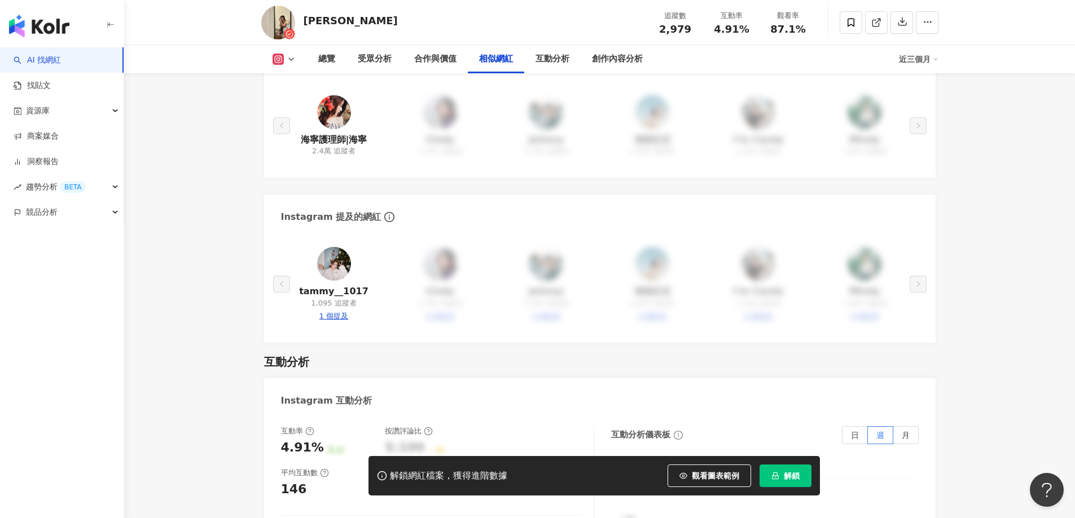
click at [332, 247] on img at bounding box center [334, 264] width 34 height 34
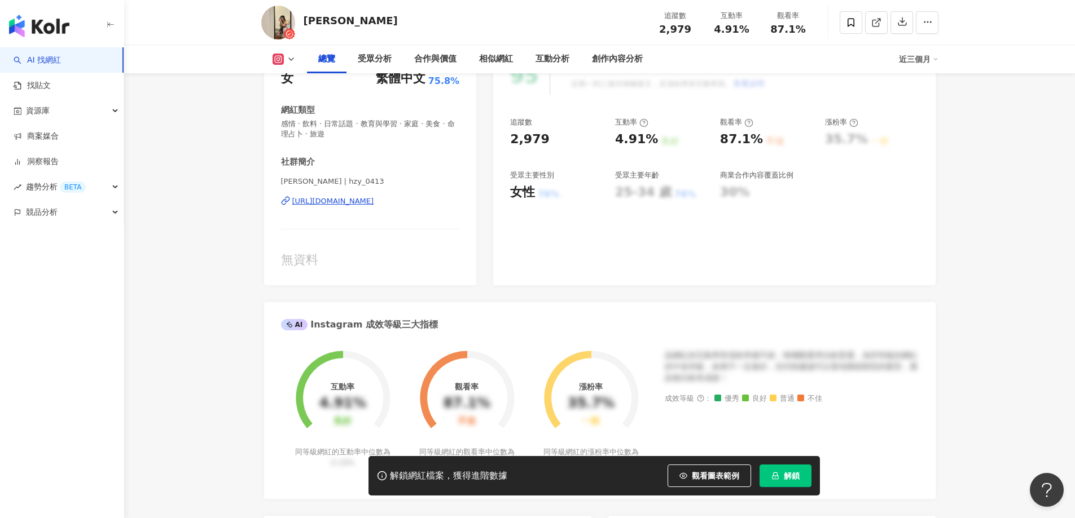
scroll to position [0, 0]
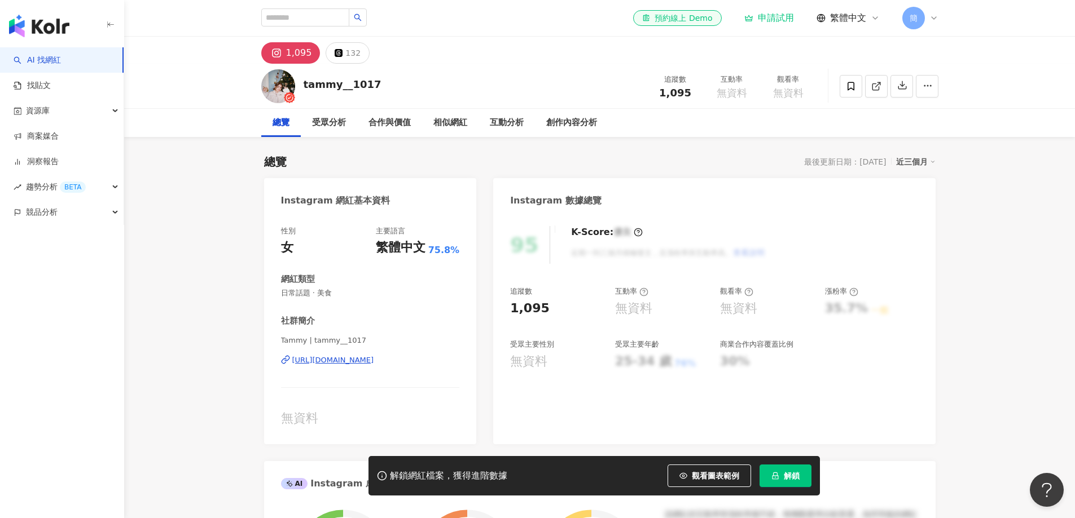
click at [374, 365] on div "[URL][DOMAIN_NAME]" at bounding box center [333, 360] width 82 height 10
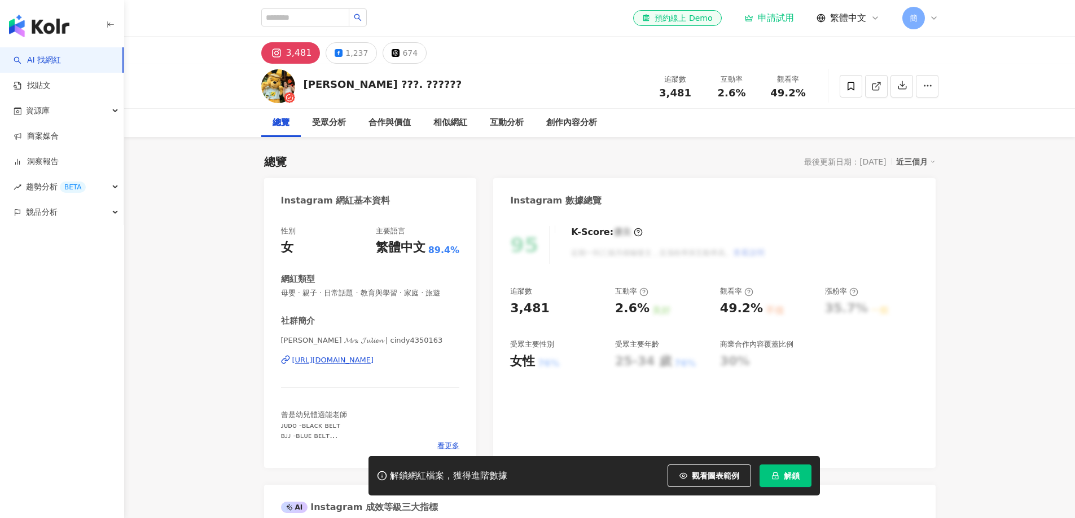
click at [350, 359] on div "[URL][DOMAIN_NAME]" at bounding box center [333, 360] width 82 height 10
